Goal: Find specific page/section: Find specific page/section

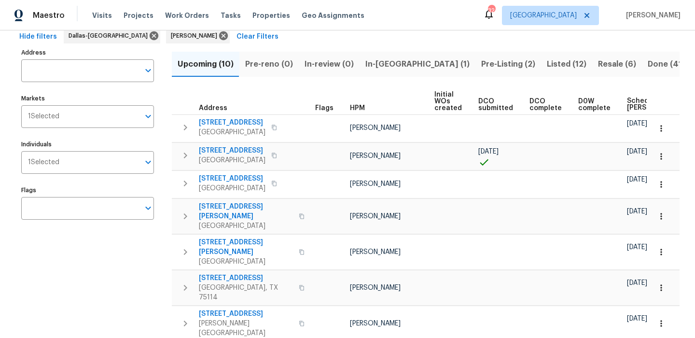
scroll to position [49, 0]
click at [547, 70] on span "Listed (12)" at bounding box center [567, 64] width 40 height 14
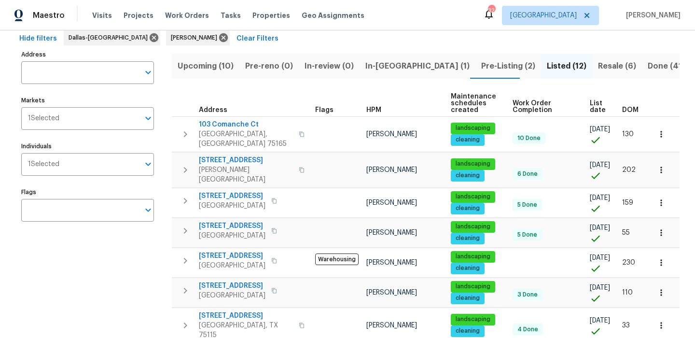
scroll to position [56, 0]
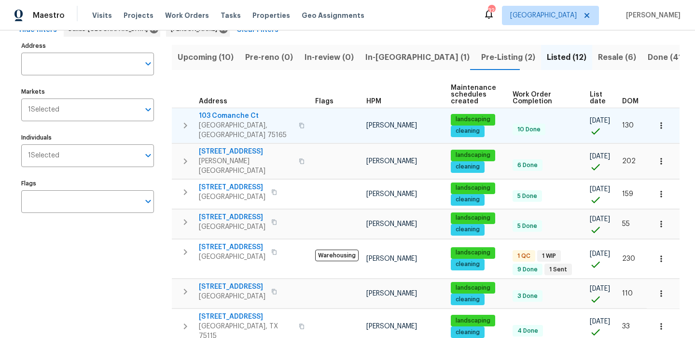
click at [219, 110] on td "103 Comanche Ct Waxahachie, TX 75165" at bounding box center [242, 125] width 140 height 35
click at [219, 113] on span "103 Comanche Ct" at bounding box center [246, 116] width 94 height 10
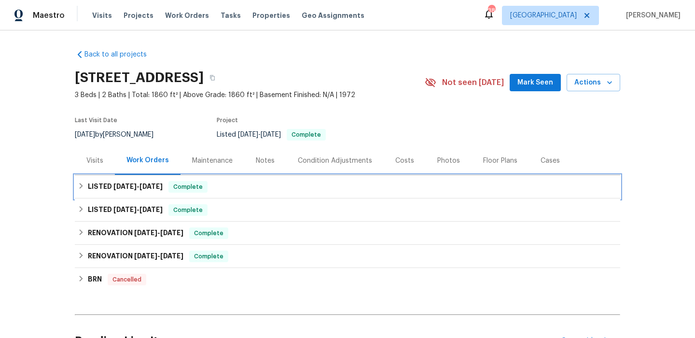
click at [144, 190] on h6 "LISTED [DATE] - [DATE]" at bounding box center [125, 187] width 75 height 12
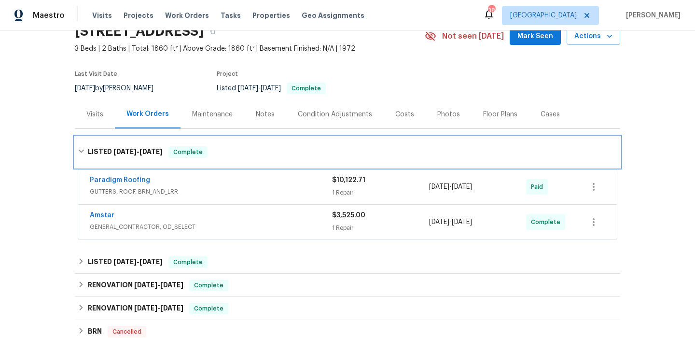
scroll to position [23, 0]
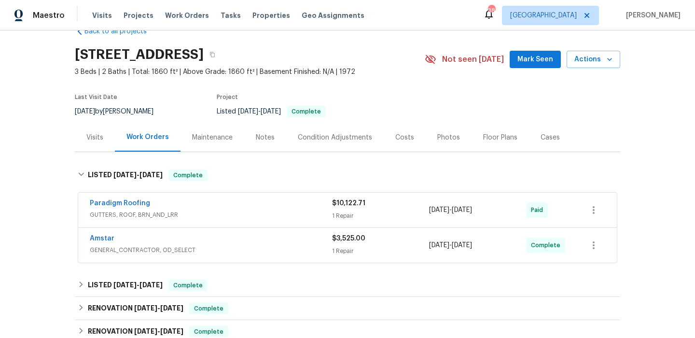
click at [144, 247] on span "GENERAL_CONTRACTOR, OD_SELECT" at bounding box center [211, 250] width 242 height 10
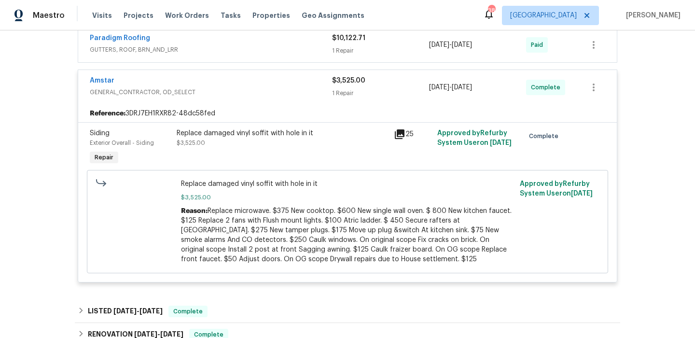
scroll to position [189, 0]
click at [390, 125] on div "Replace damaged vinyl soffit with hole in it $3,525.00" at bounding box center [282, 147] width 217 height 44
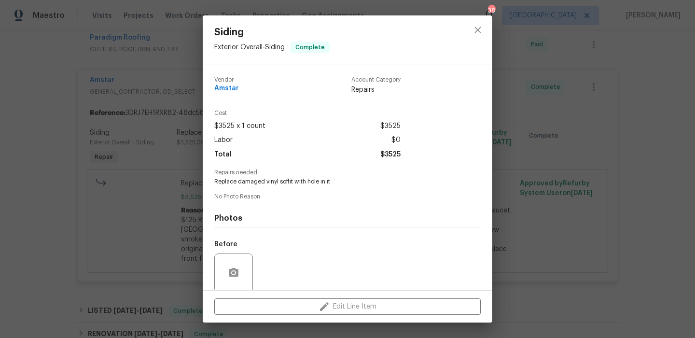
scroll to position [74, 0]
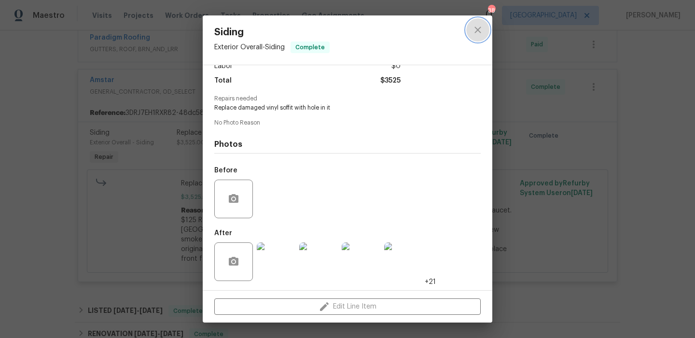
click at [474, 29] on icon "close" at bounding box center [478, 30] width 12 height 12
